Goal: Task Accomplishment & Management: Manage account settings

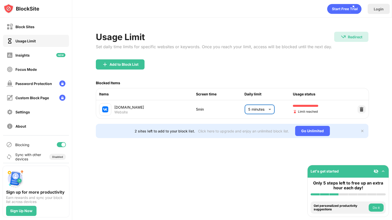
click at [270, 107] on body "Block Sites Usage Limit Insights Focus Mode Password Protection Custom Block Pa…" at bounding box center [196, 110] width 392 height 220
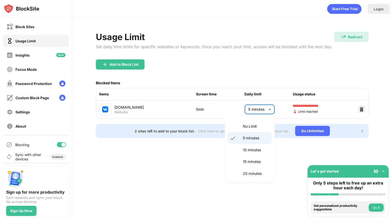
click at [253, 150] on p "10 minutes" at bounding box center [256, 150] width 26 height 6
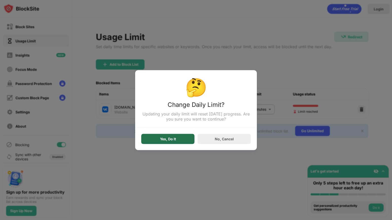
click at [189, 140] on div "Yes, Do It" at bounding box center [167, 139] width 53 height 10
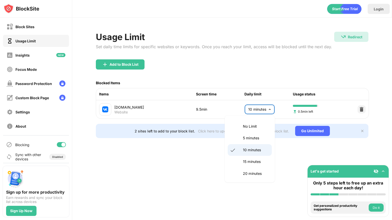
click at [270, 107] on body "Block Sites Usage Limit Insights Focus Mode Password Protection Custom Block Pa…" at bounding box center [196, 110] width 392 height 220
click at [256, 163] on p "15 minutes" at bounding box center [256, 162] width 26 height 6
type input "**"
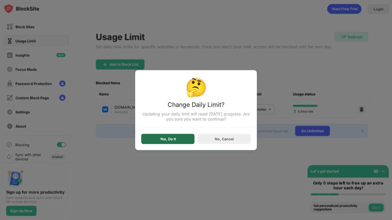
click at [179, 139] on div "Yes, Do It" at bounding box center [167, 139] width 53 height 10
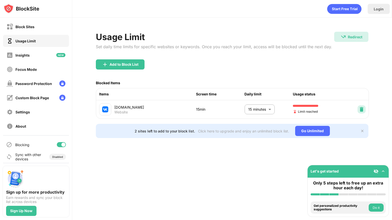
click at [359, 109] on img at bounding box center [361, 109] width 5 height 5
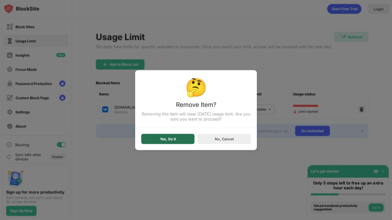
click at [178, 143] on div "Yes, Do It" at bounding box center [167, 139] width 53 height 10
